Goal: Task Accomplishment & Management: Use online tool/utility

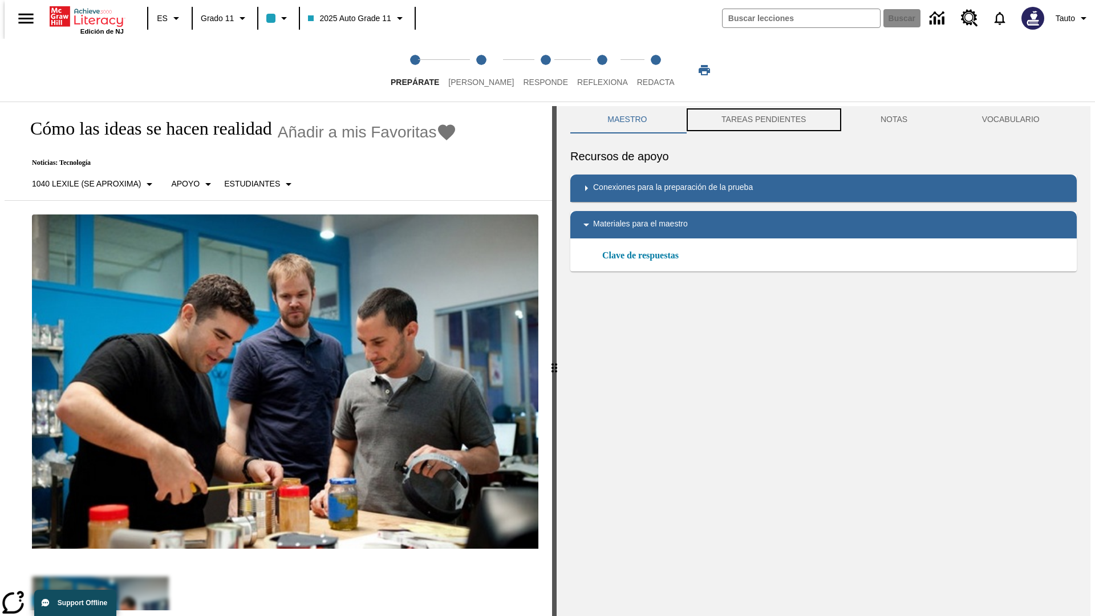
click at [762, 120] on button "TAREAS PENDIENTES" at bounding box center [763, 119] width 159 height 27
